Goal: Transaction & Acquisition: Download file/media

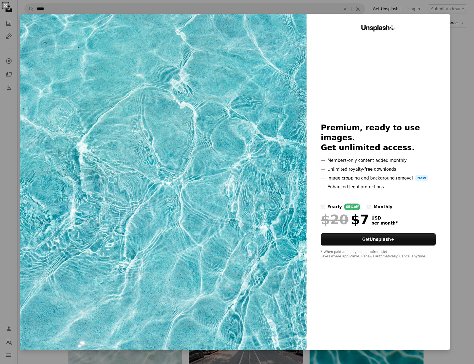
click at [453, 70] on div "An X shape Unsplash+ Premium, ready to use images. Get unlimited access. A plus…" at bounding box center [237, 182] width 474 height 364
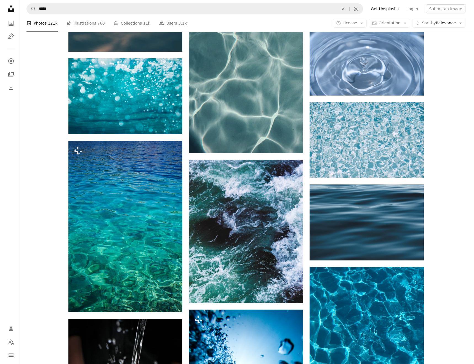
scroll to position [579, 0]
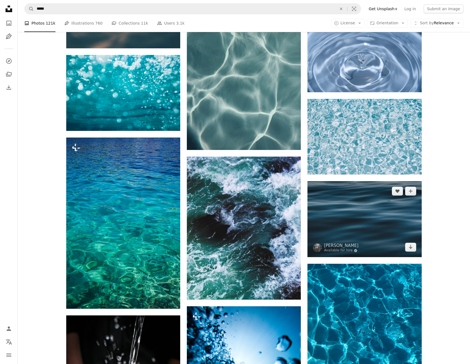
click at [338, 201] on img at bounding box center [364, 219] width 114 height 76
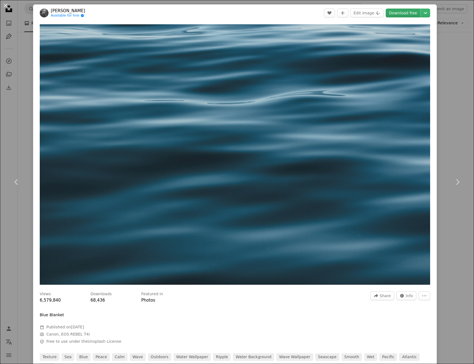
click at [408, 9] on link "Download free" at bounding box center [403, 13] width 35 height 9
